Goal: Check status

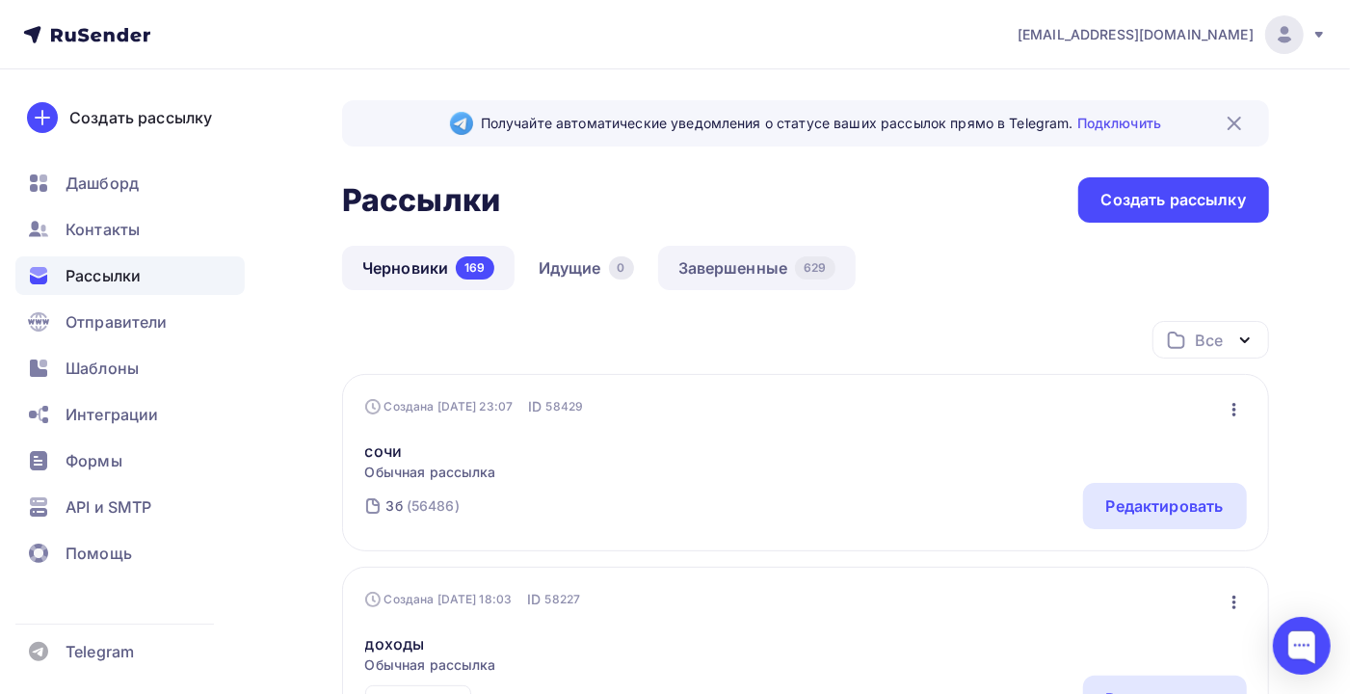
click at [745, 276] on link "Завершенные 629" at bounding box center [757, 268] width 198 height 44
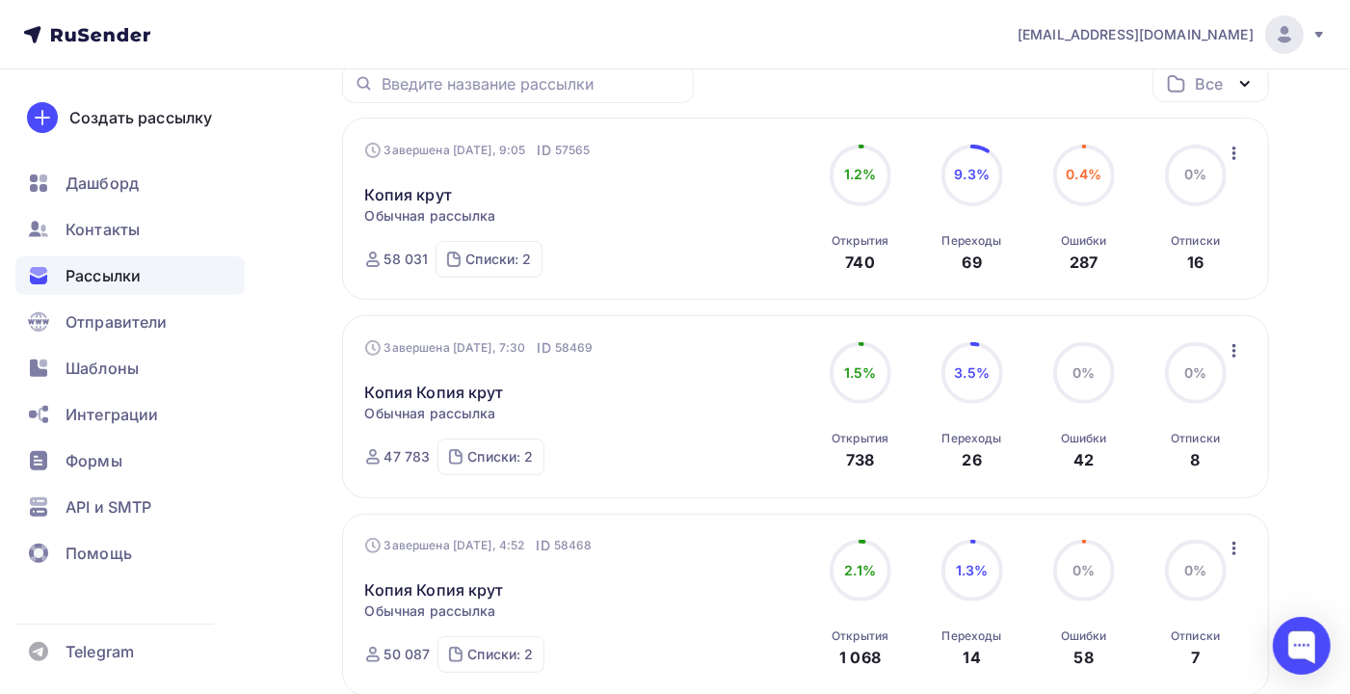
scroll to position [128, 0]
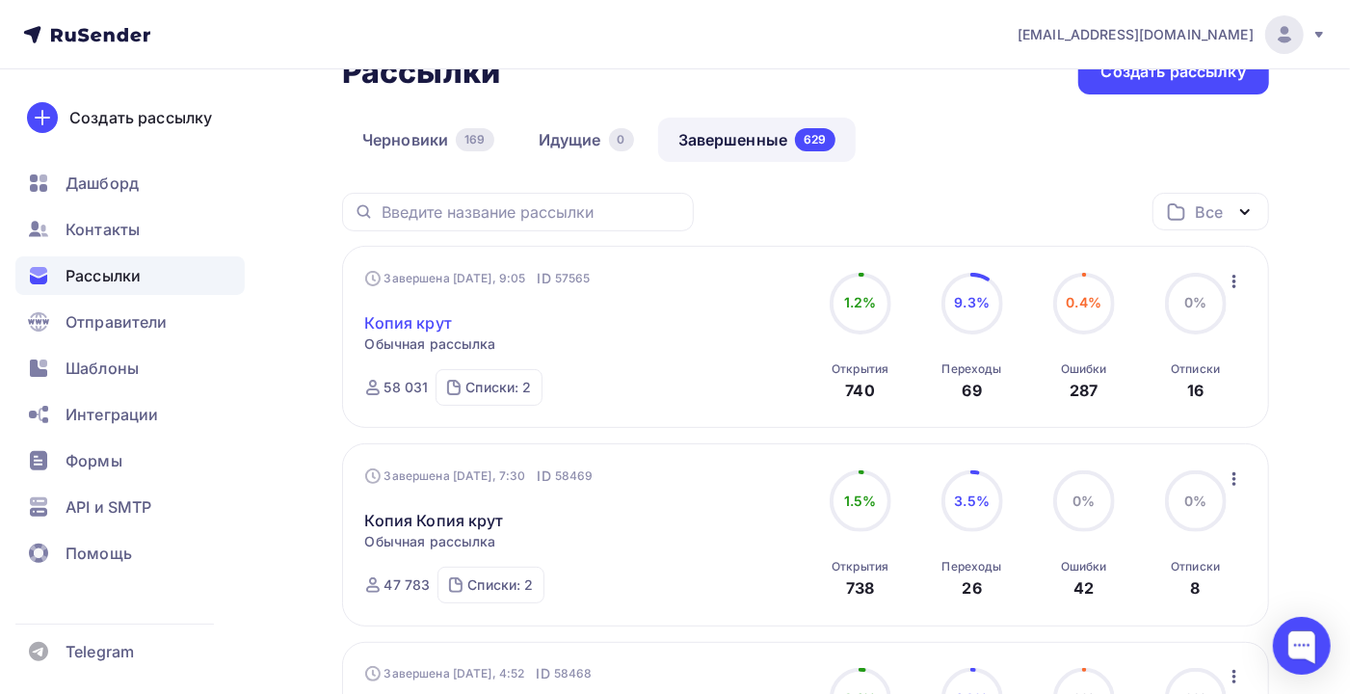
click at [425, 323] on link "Копия крут" at bounding box center [408, 322] width 87 height 23
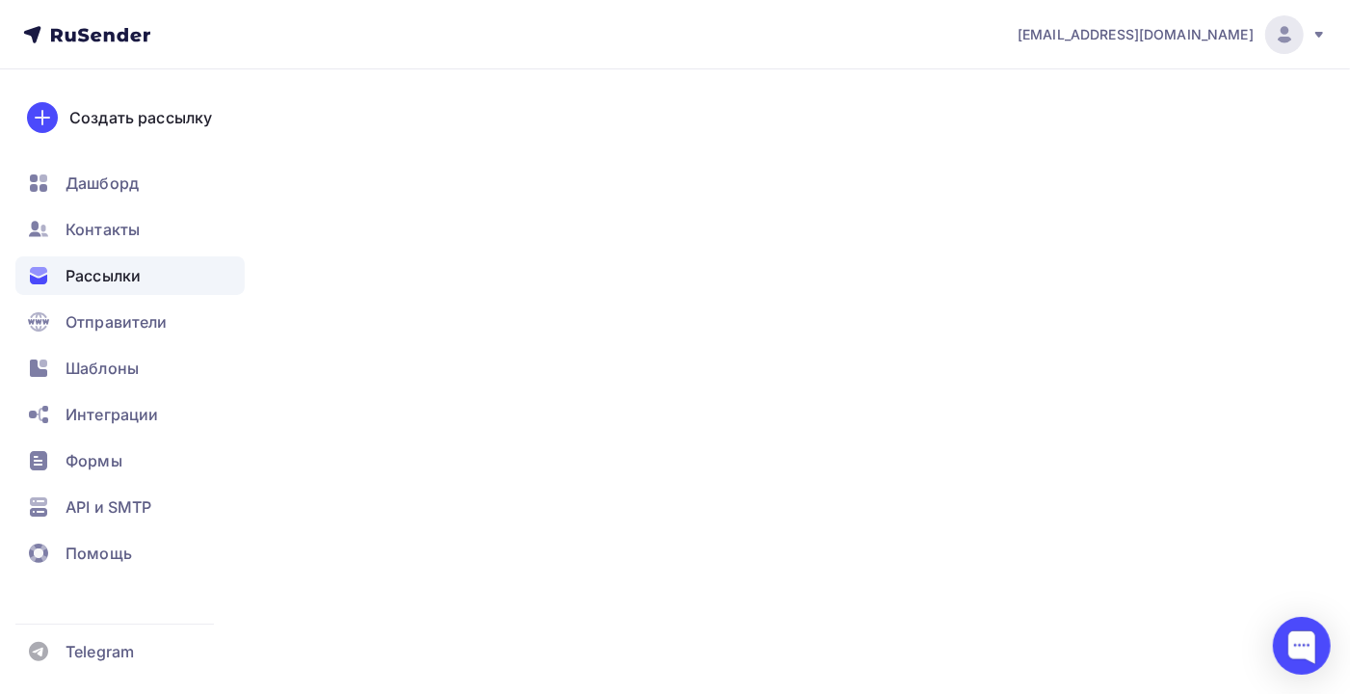
scroll to position [128, 0]
